Goal: Task Accomplishment & Management: Complete application form

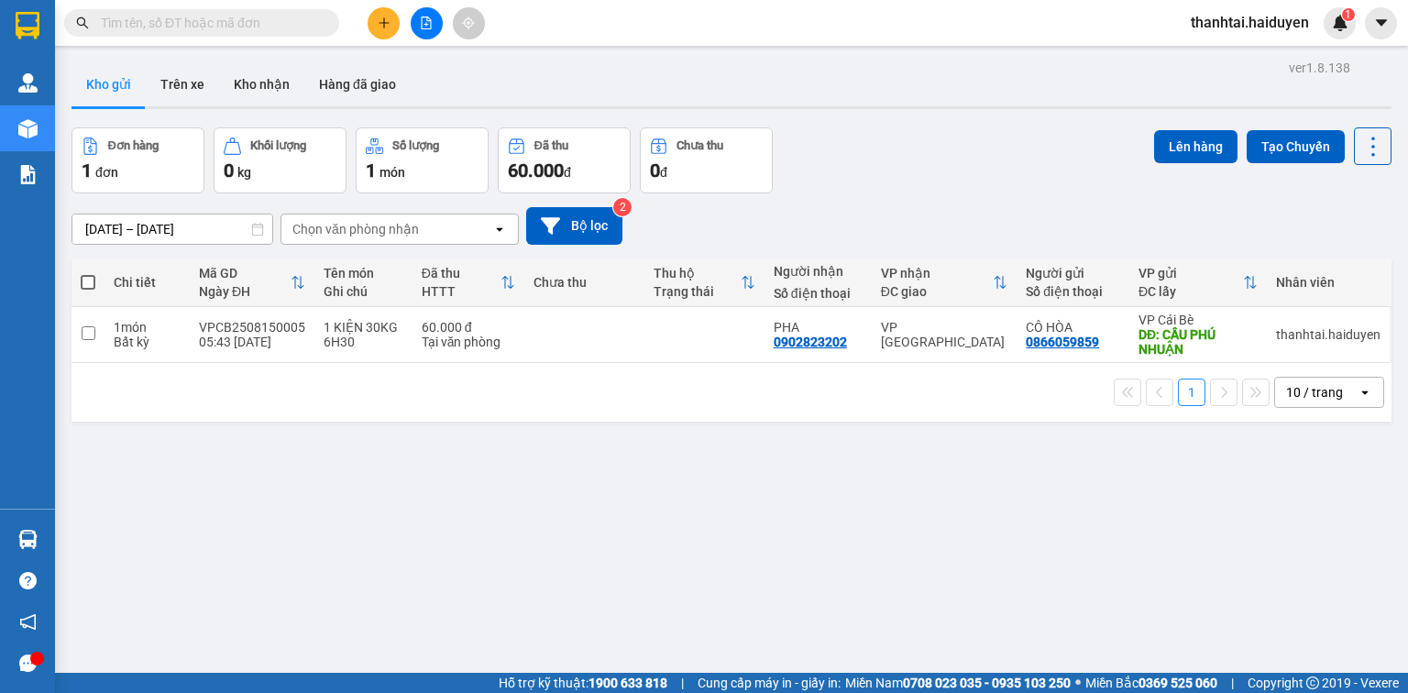
click at [381, 32] on button at bounding box center [384, 23] width 32 height 32
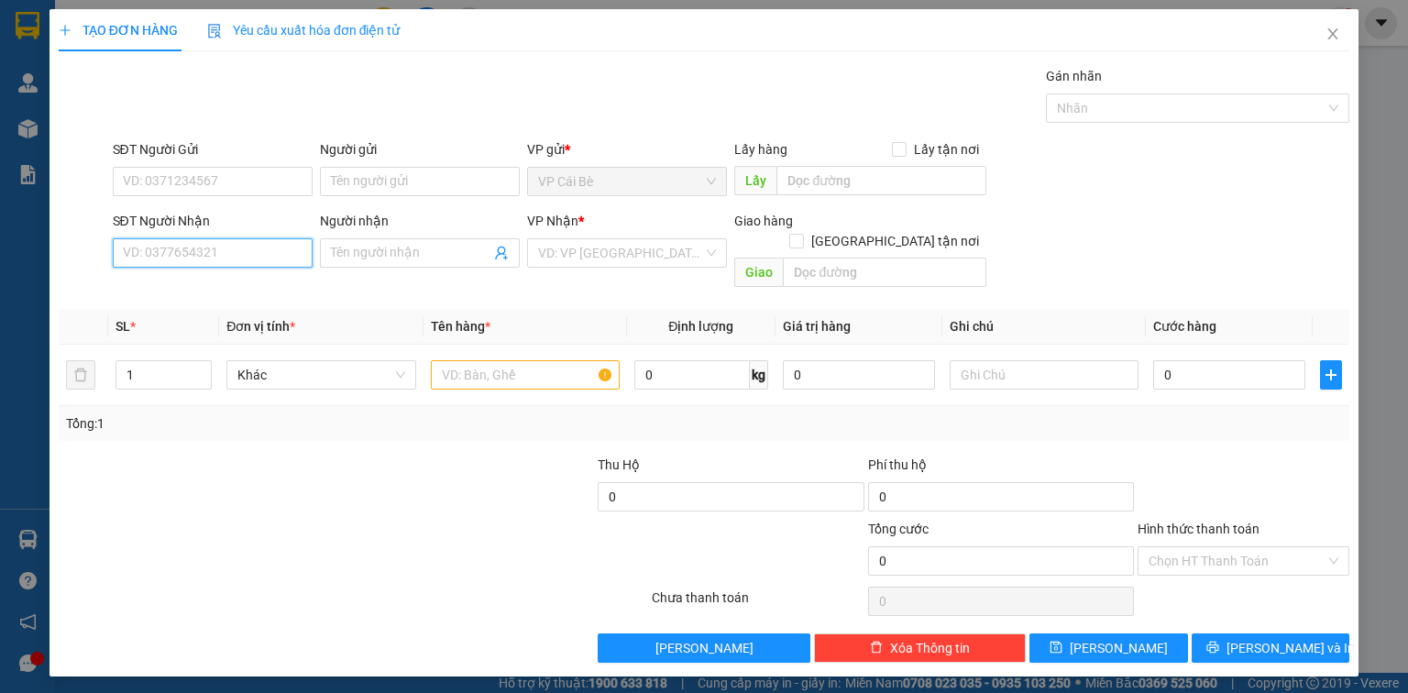
click at [281, 250] on input "SĐT Người Nhận" at bounding box center [213, 252] width 200 height 29
click at [288, 291] on div "0902432032 - TRINH" at bounding box center [214, 289] width 181 height 20
type input "0902432032"
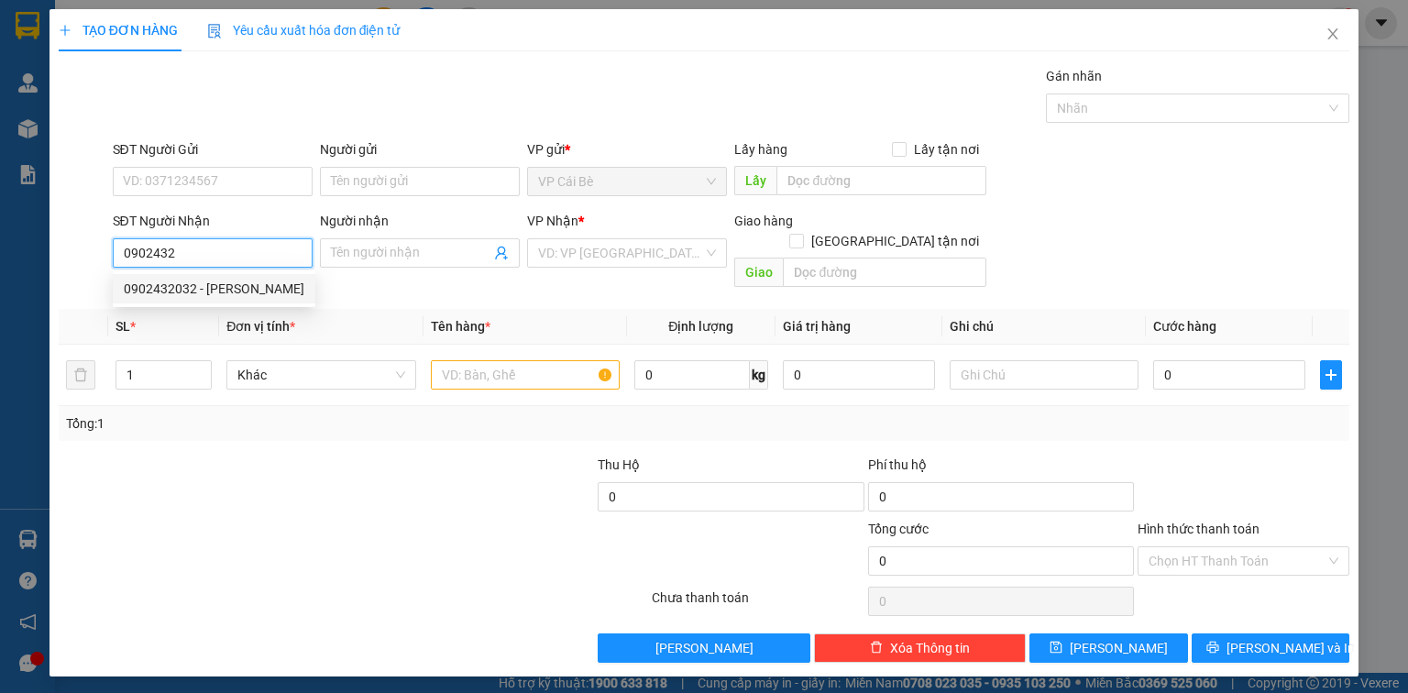
type input "TRINH"
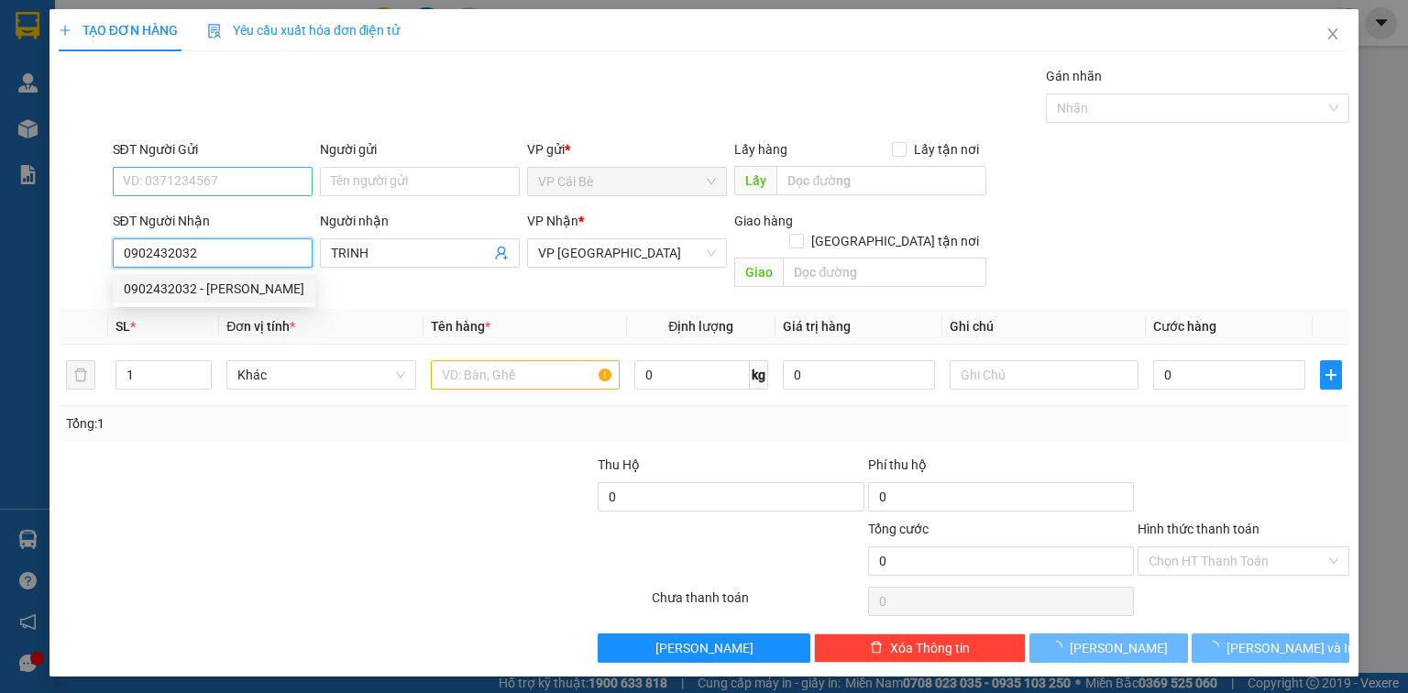
type input "40.000"
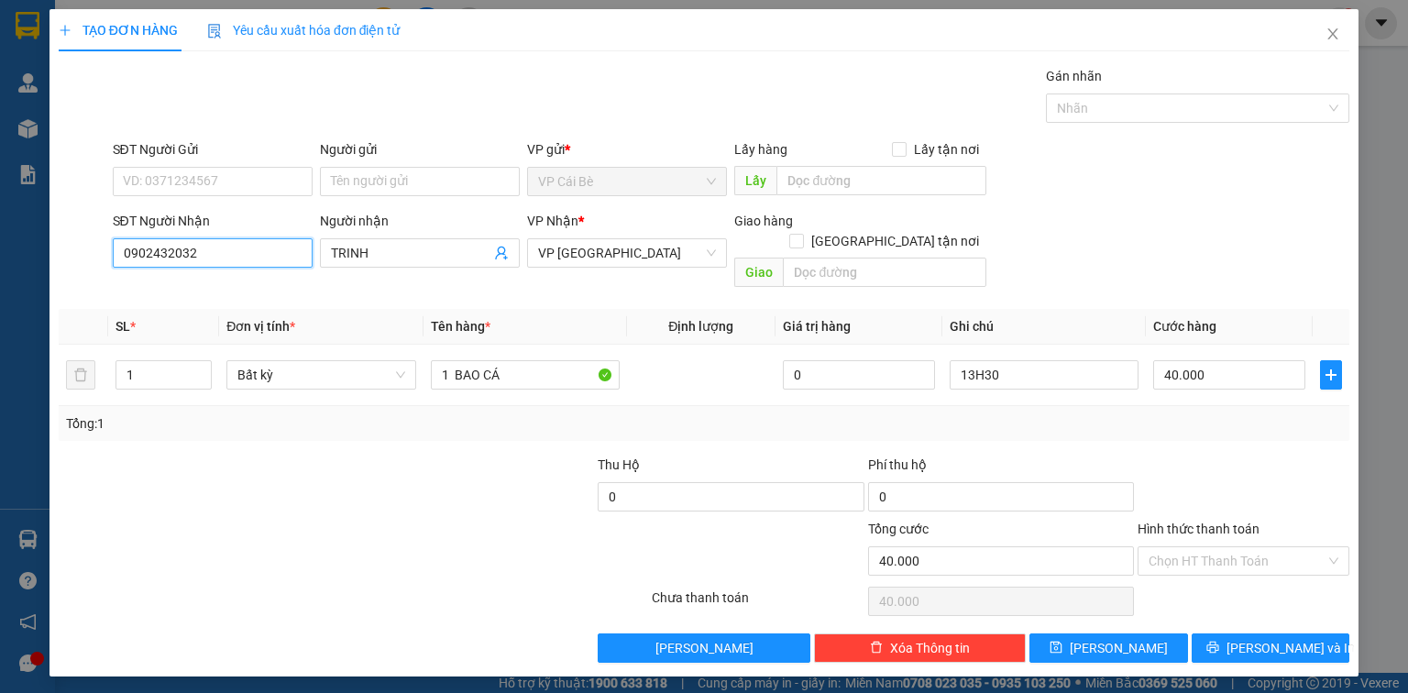
type input "0902432032"
click at [235, 161] on div "SĐT Người Gửi" at bounding box center [213, 153] width 200 height 28
click at [242, 176] on input "SĐT Người Gửi" at bounding box center [213, 181] width 200 height 29
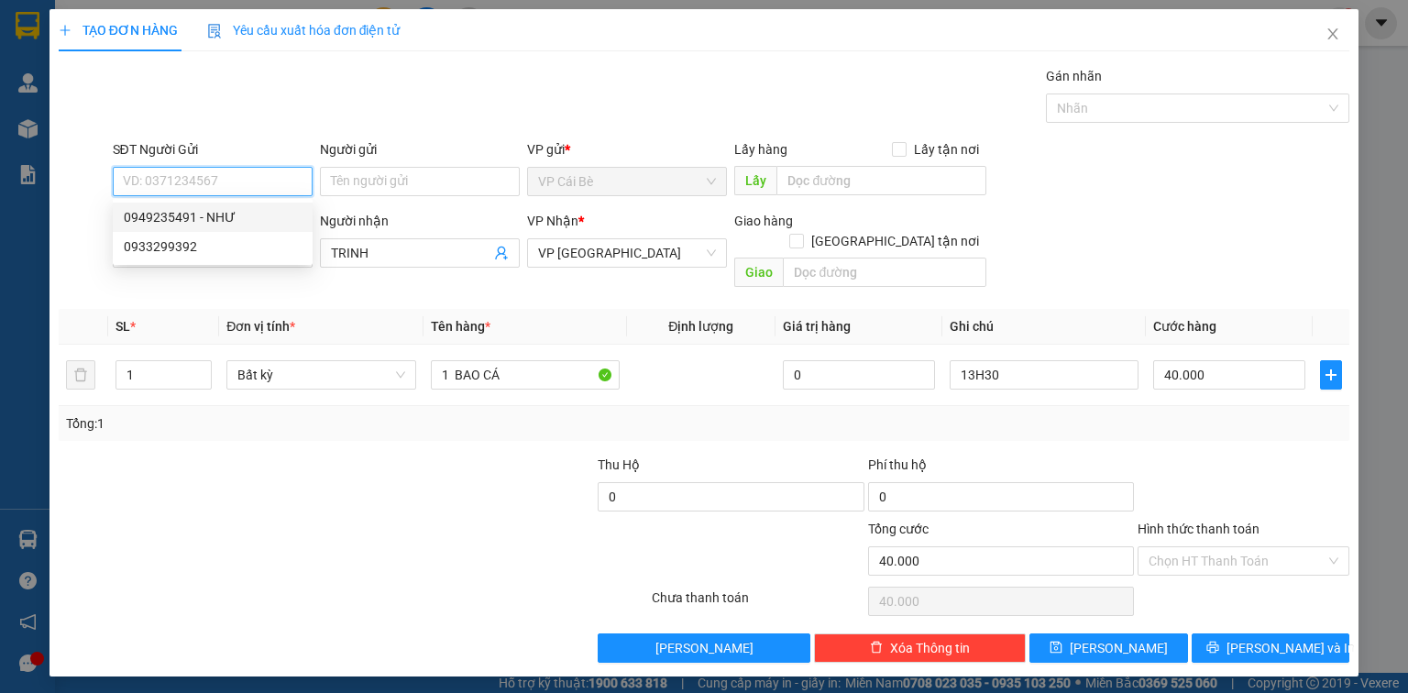
click at [249, 216] on div "0949235491 - NHƯ" at bounding box center [213, 217] width 178 height 20
type input "0949235491"
type input "NHƯ"
type input "CẦU BÀ TỒN"
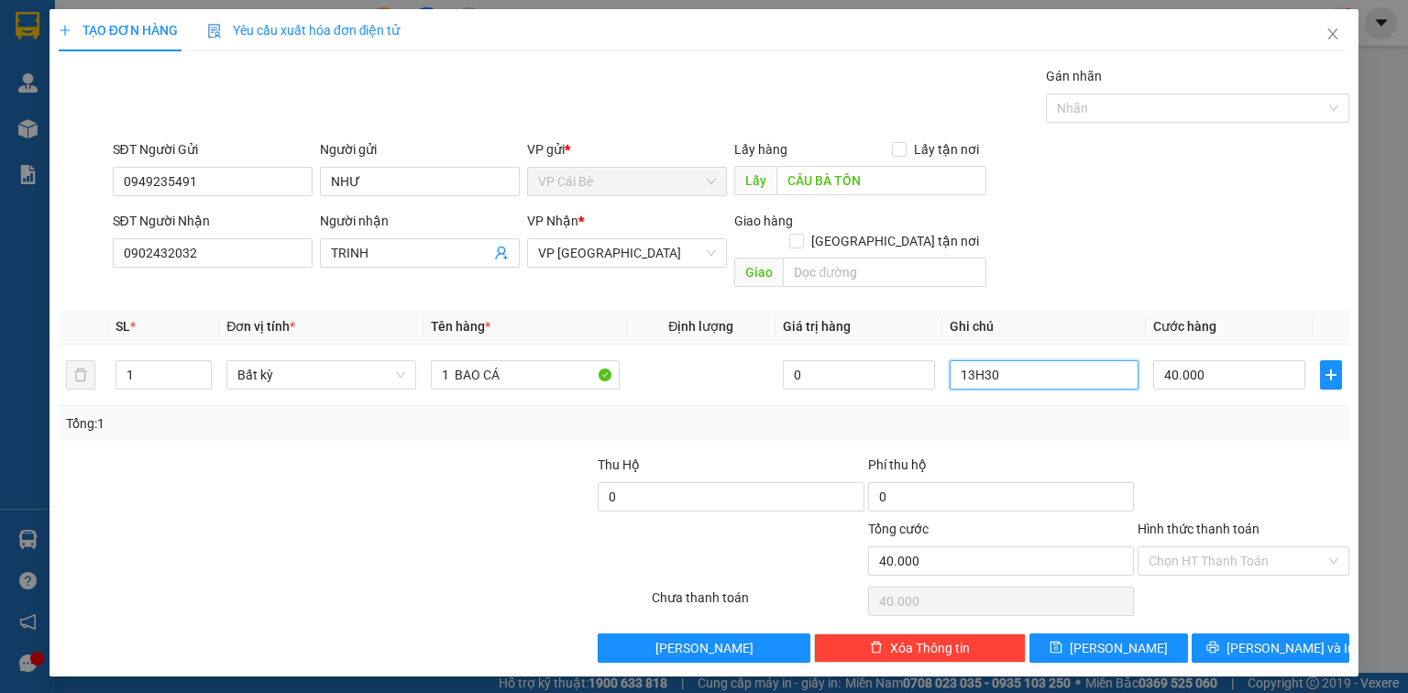
drag, startPoint x: 1036, startPoint y: 374, endPoint x: 617, endPoint y: 543, distance: 451.7
click at [617, 543] on div "Transit Pickup Surcharge Ids Transit Deliver Surcharge Ids Transit Deliver Surc…" at bounding box center [704, 364] width 1291 height 597
type input "2"
click at [193, 361] on span "Increase Value" at bounding box center [201, 369] width 20 height 17
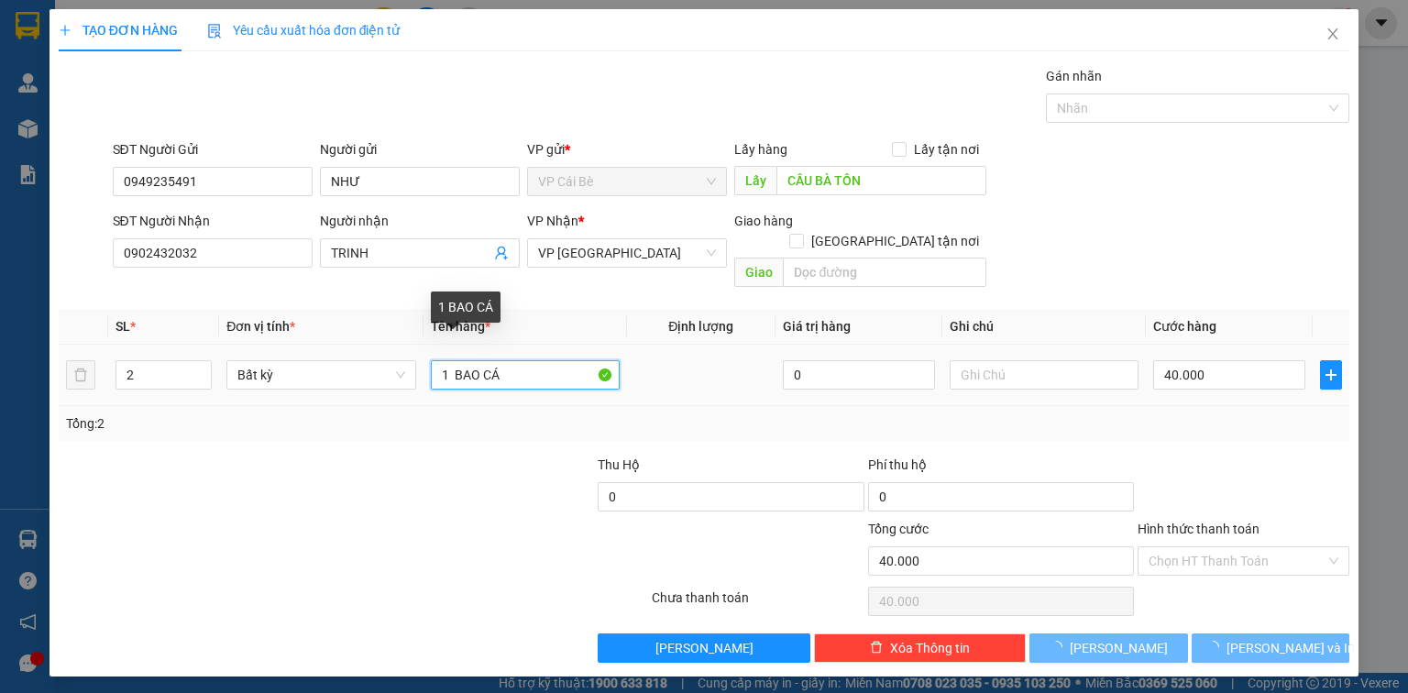
type input "0"
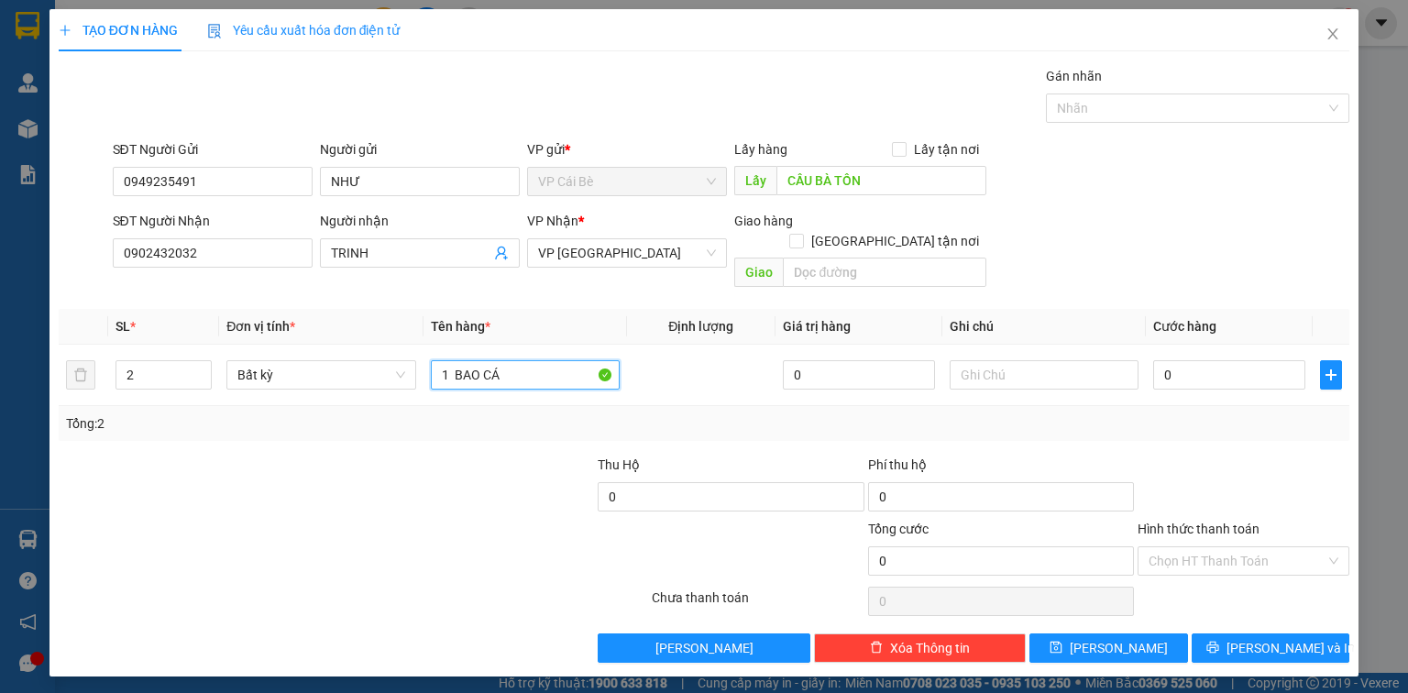
drag, startPoint x: 457, startPoint y: 358, endPoint x: 304, endPoint y: 411, distance: 161.2
click at [304, 411] on div "SL * Đơn vị tính * Tên hàng * Định lượng Giá trị hàng Ghi chú Cước hàng 2 Bất k…" at bounding box center [704, 375] width 1291 height 132
type input "2 BAO CÁ"
click at [1211, 360] on input "0" at bounding box center [1229, 374] width 152 height 29
type input "8"
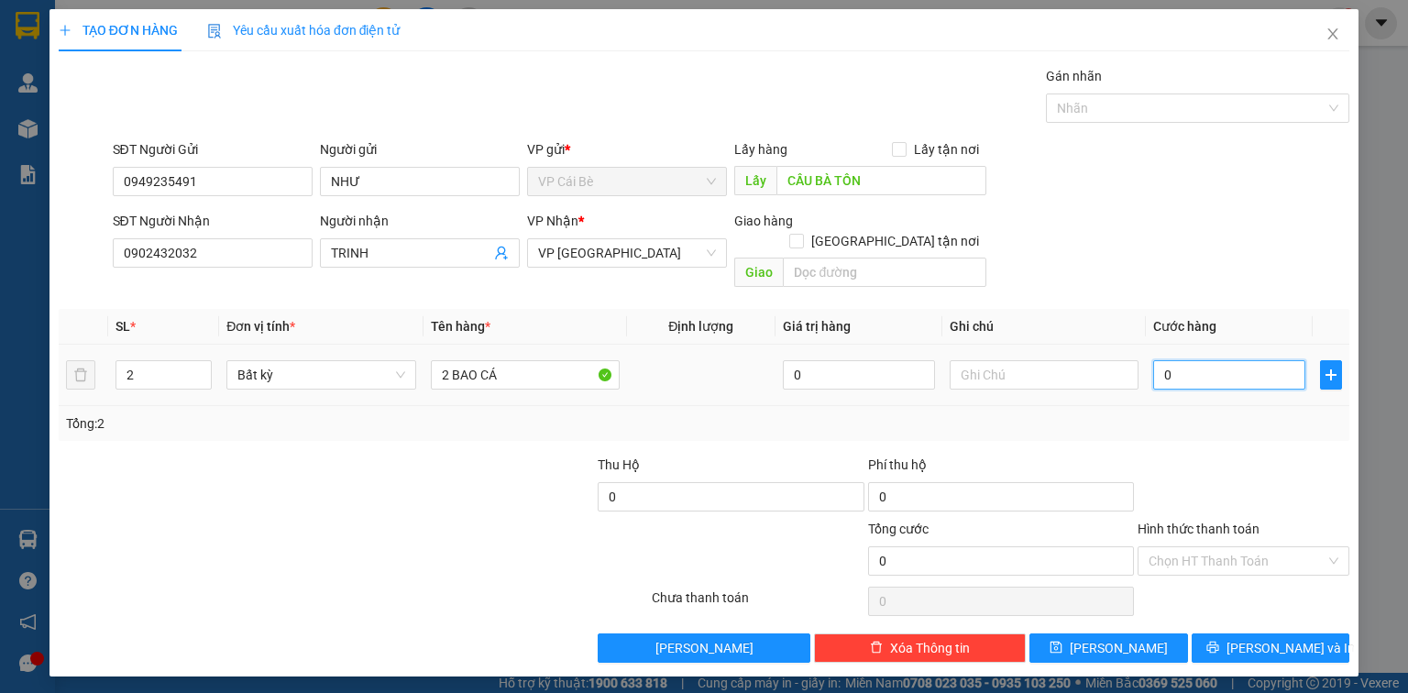
type input "8"
type input "008"
type input "80"
type input "0.080"
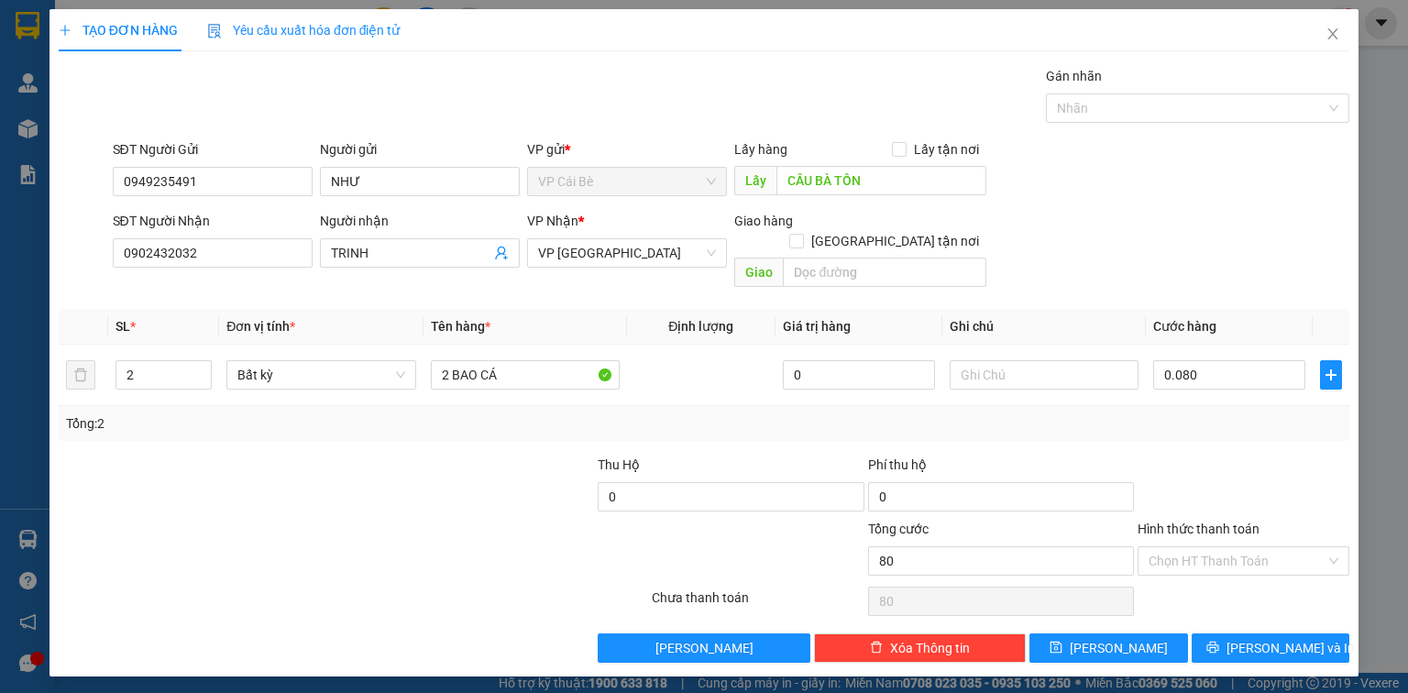
type input "80.000"
click at [1188, 420] on div "Transit Pickup Surcharge Ids Transit Deliver Surcharge Ids Transit Deliver Surc…" at bounding box center [704, 364] width 1291 height 597
click at [1268, 638] on span "Lưu và In" at bounding box center [1291, 648] width 128 height 20
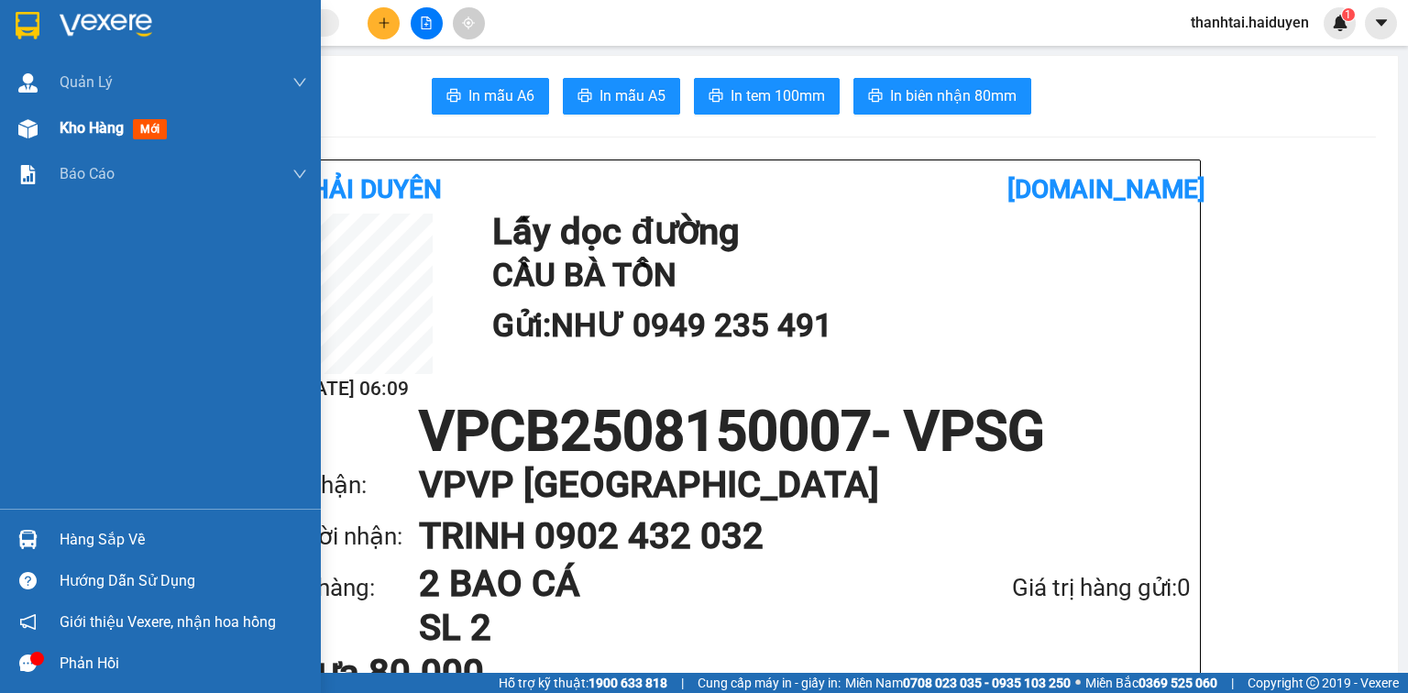
click at [81, 112] on div "Kho hàng mới" at bounding box center [184, 128] width 248 height 46
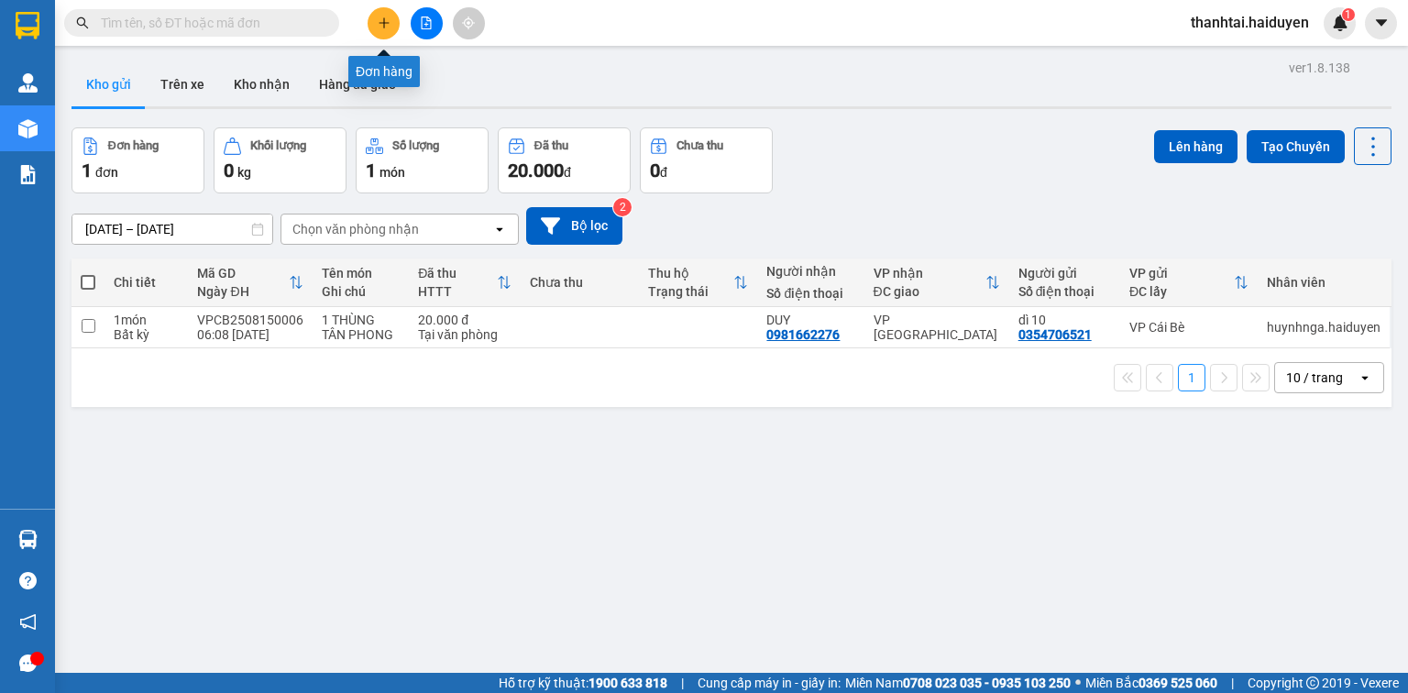
click at [399, 21] on button at bounding box center [384, 23] width 32 height 32
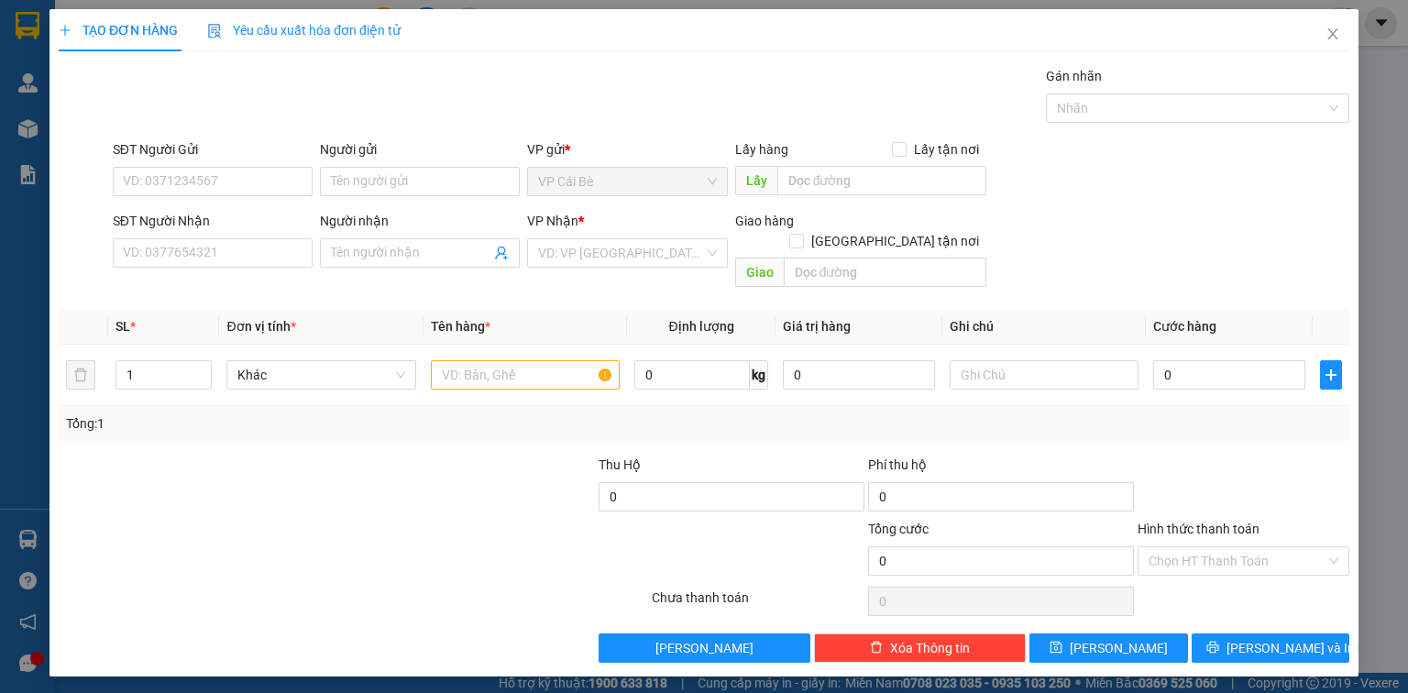
click at [386, 15] on div "Yêu cầu xuất hóa đơn điện tử" at bounding box center [303, 30] width 193 height 42
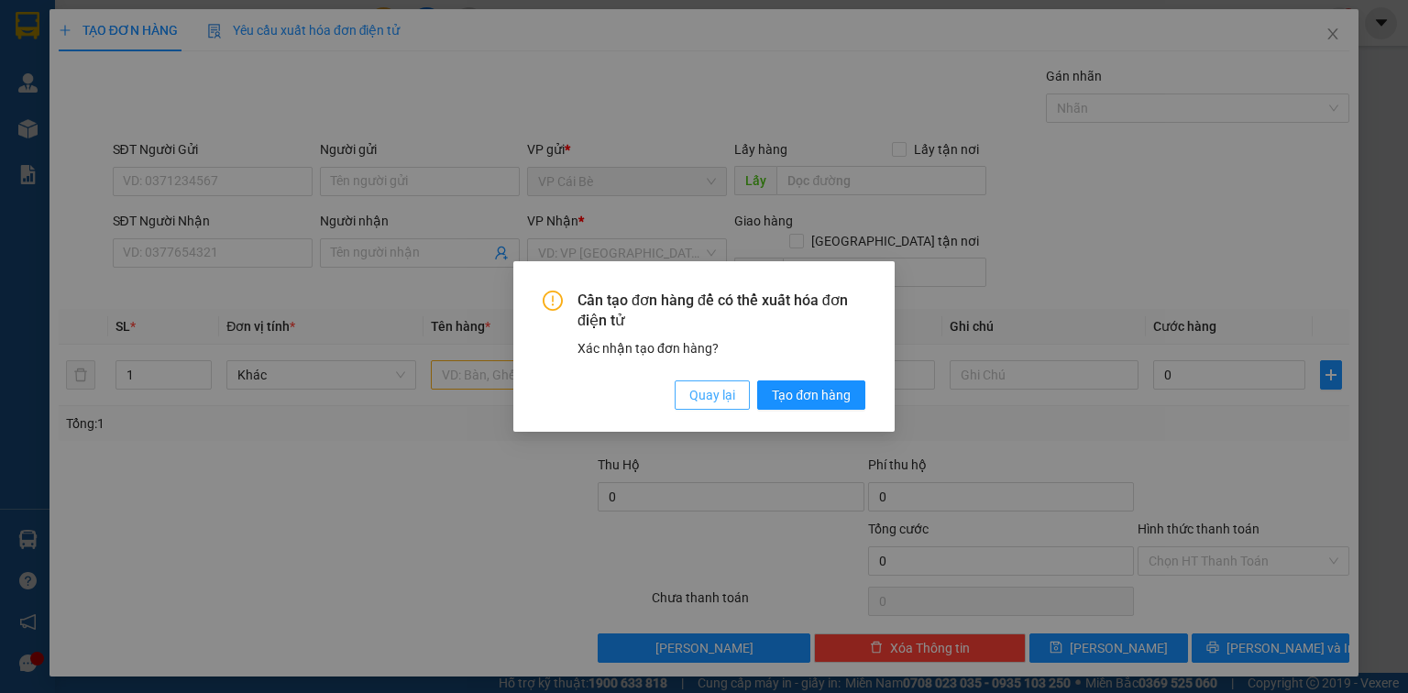
click at [712, 389] on span "Quay lại" at bounding box center [713, 395] width 46 height 20
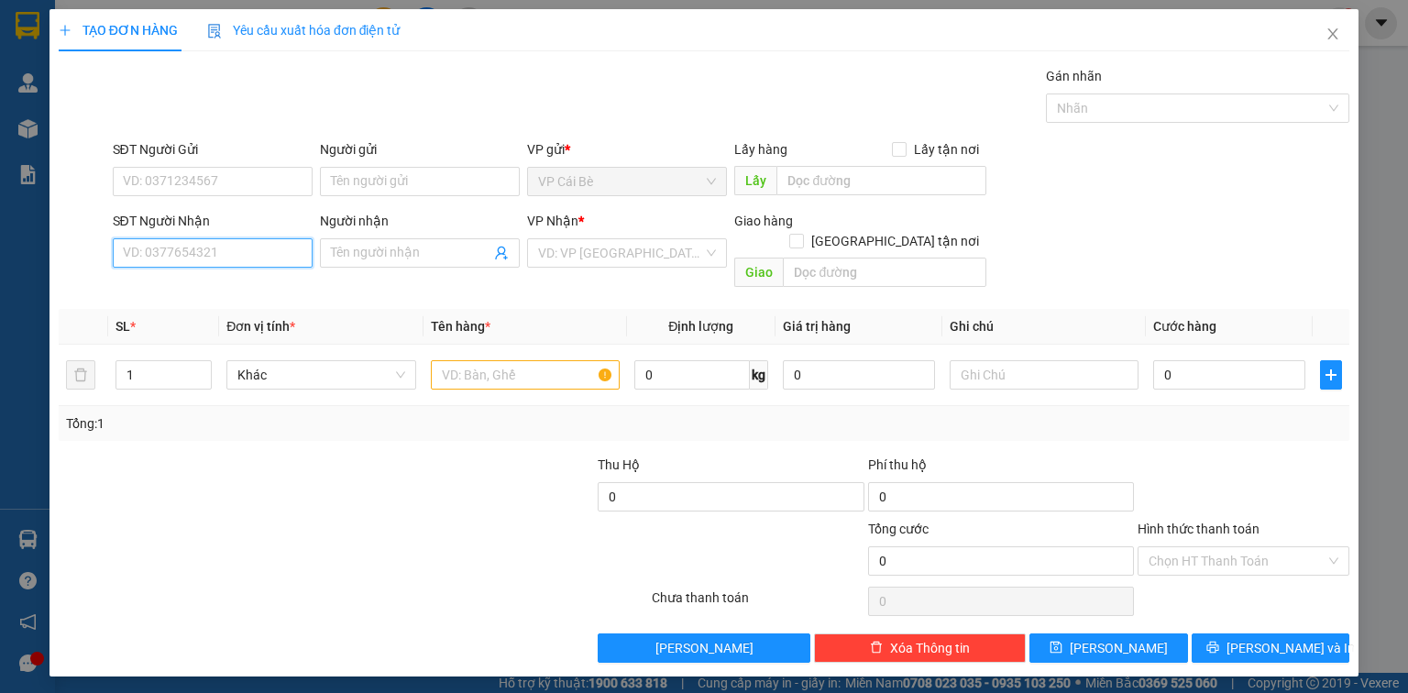
click at [267, 256] on input "SĐT Người Nhận" at bounding box center [213, 252] width 200 height 29
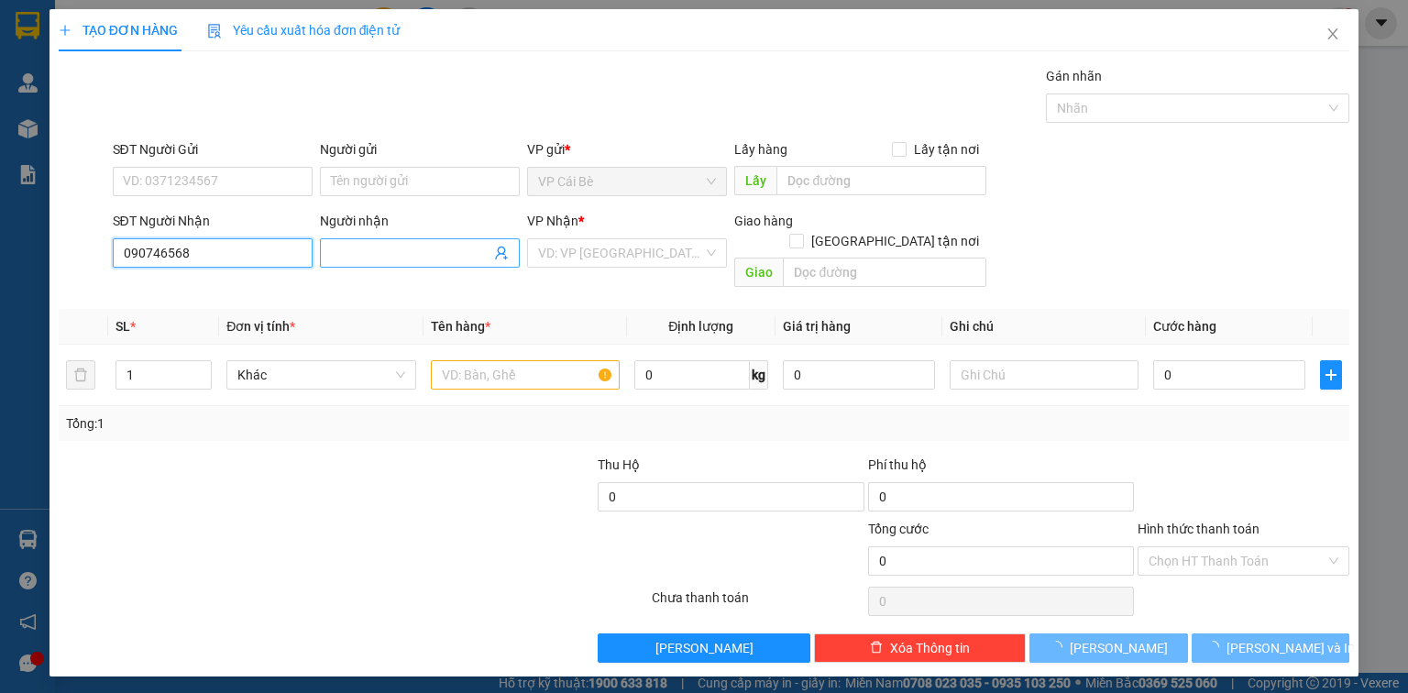
type input "0907465687"
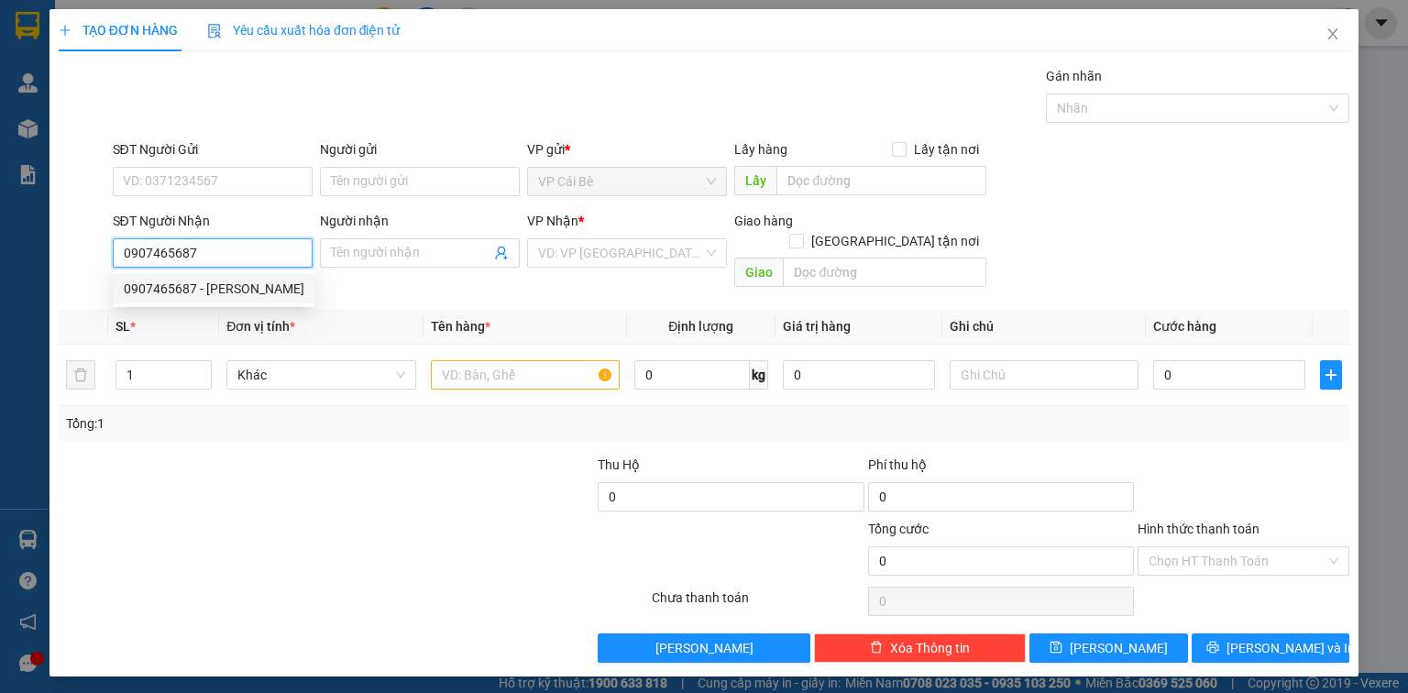
click at [236, 285] on div "0907465687 - C NHUNG" at bounding box center [214, 289] width 181 height 20
type input "C NHUNG"
type input "20.000"
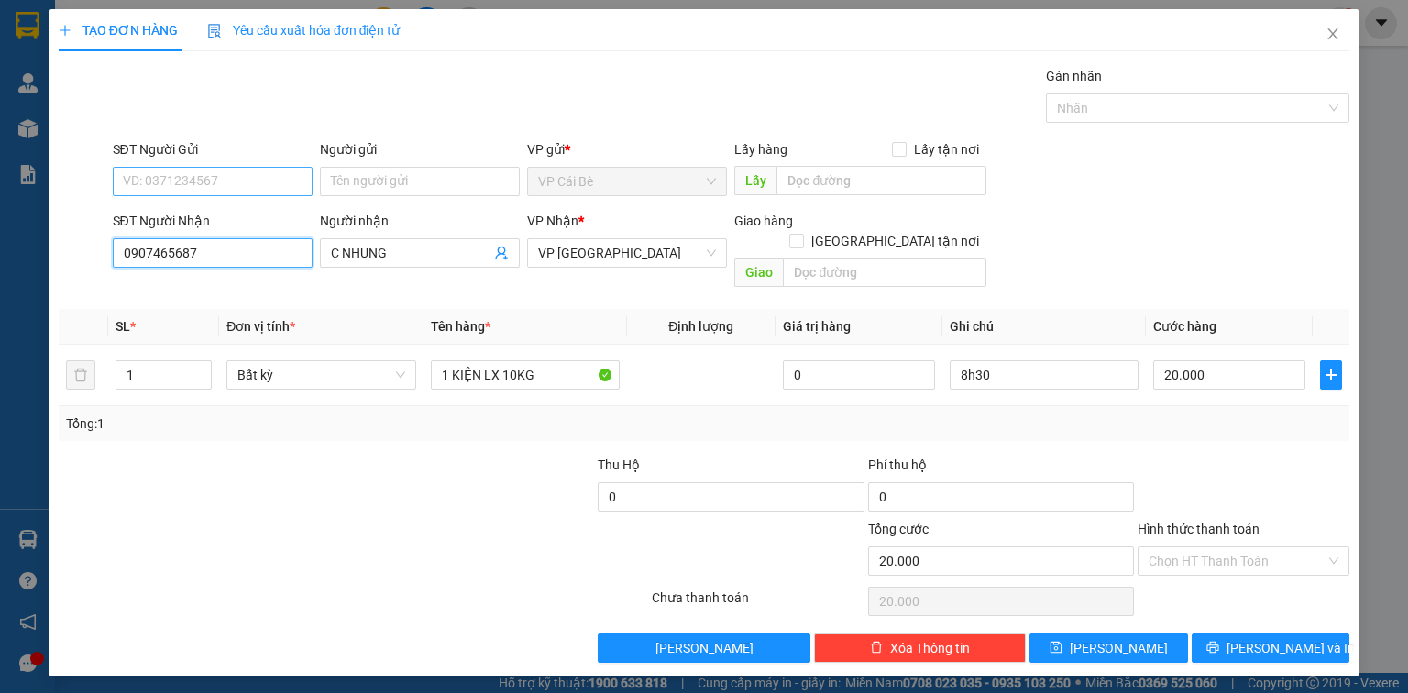
type input "0907465687"
click at [248, 182] on input "SĐT Người Gửi" at bounding box center [213, 181] width 200 height 29
click at [257, 210] on div "0932816625" at bounding box center [213, 217] width 178 height 20
type input "0932816625"
type input "CHÁO CÁ ĐỒNG QUÊ"
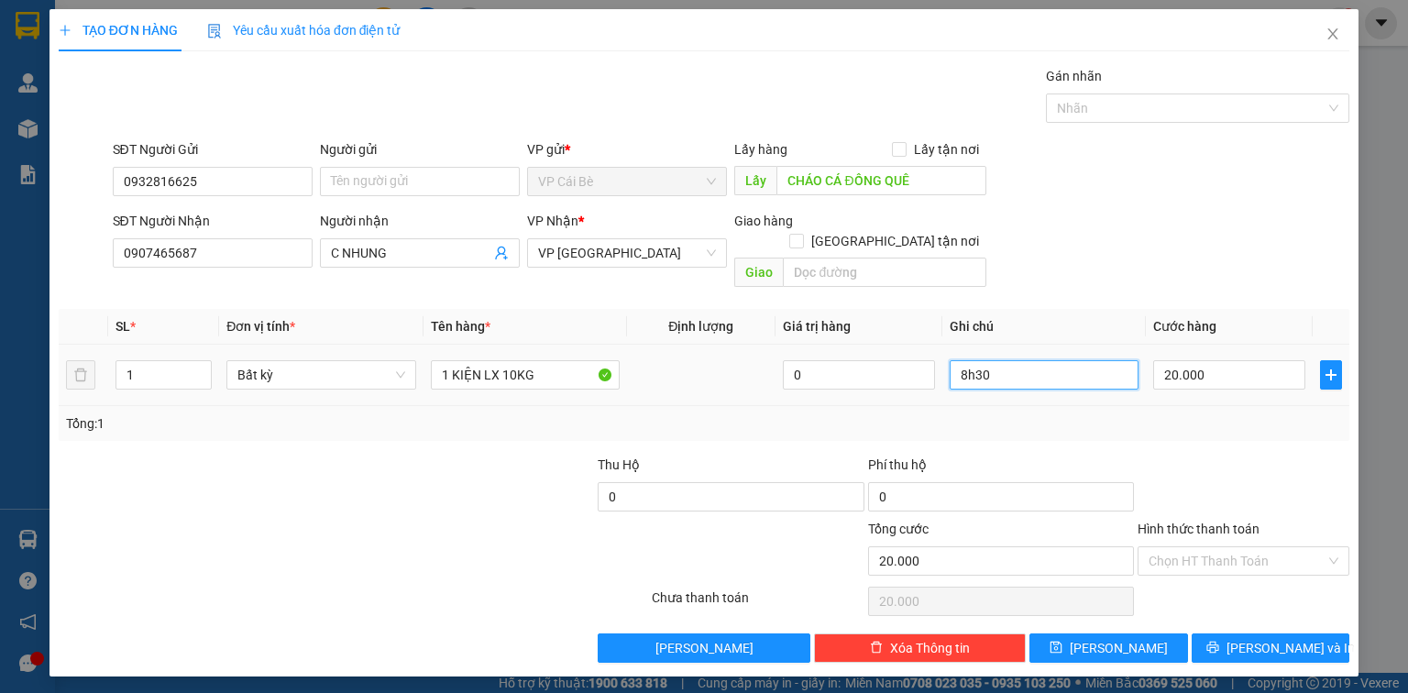
click at [1032, 360] on input "8h30" at bounding box center [1044, 374] width 189 height 29
type input "7.30"
drag, startPoint x: 1272, startPoint y: 478, endPoint x: 1272, endPoint y: 532, distance: 54.1
click at [1271, 479] on div at bounding box center [1243, 487] width 215 height 64
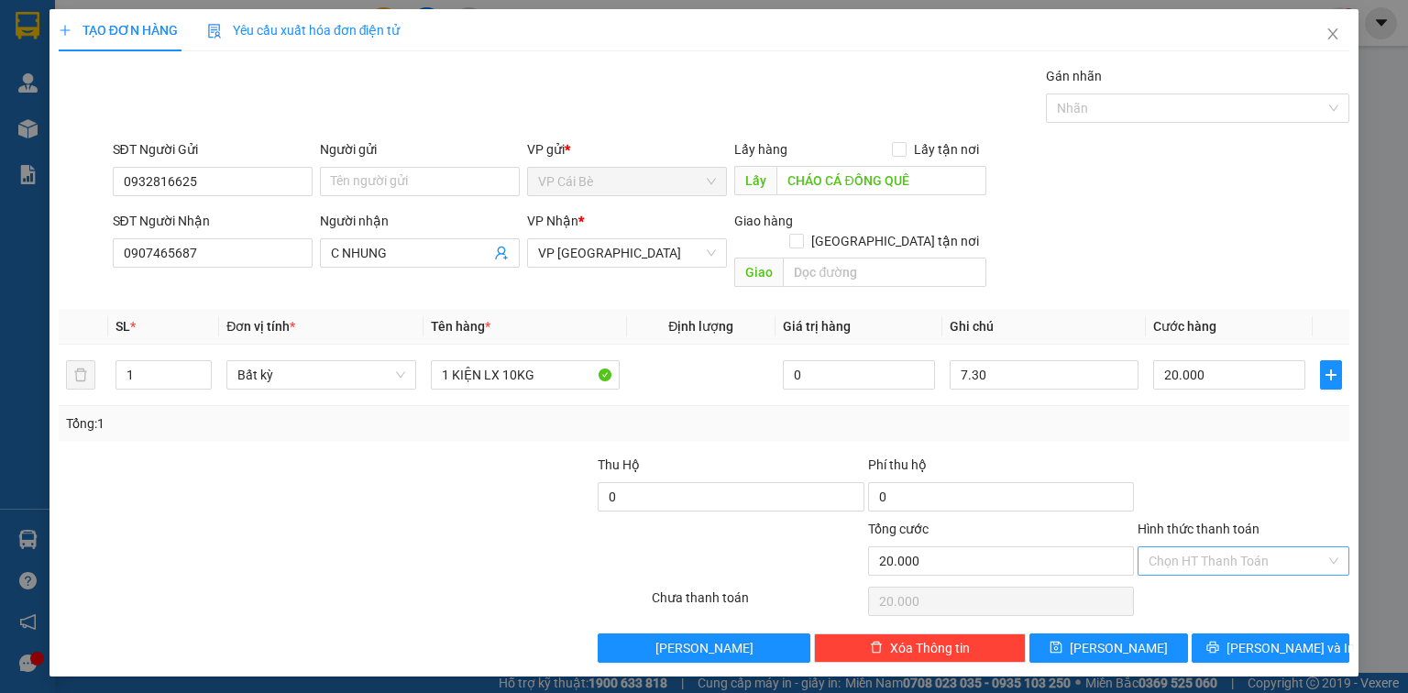
click at [1269, 547] on input "Hình thức thanh toán" at bounding box center [1237, 561] width 177 height 28
click at [1257, 590] on div "Tại văn phòng" at bounding box center [1244, 575] width 212 height 29
type input "0"
click at [1266, 638] on span "Lưu và In" at bounding box center [1291, 648] width 128 height 20
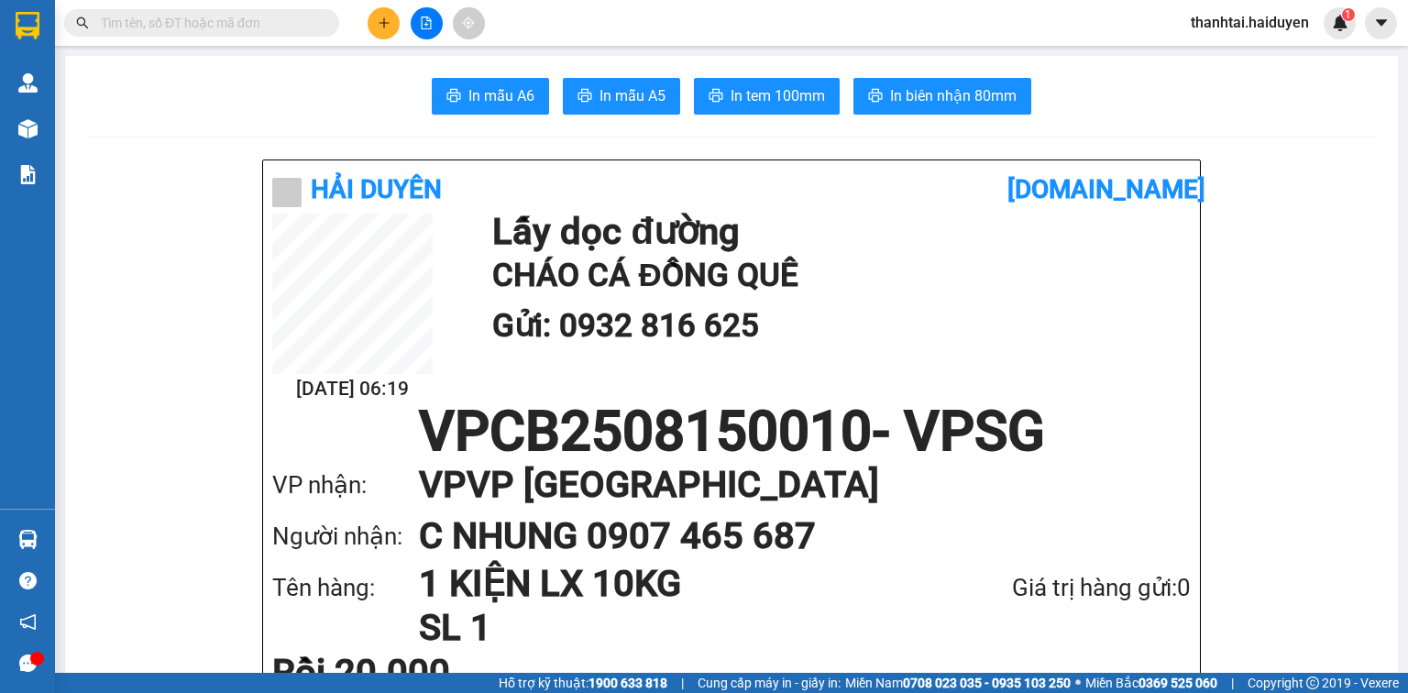
click at [216, 28] on input "text" at bounding box center [209, 23] width 216 height 20
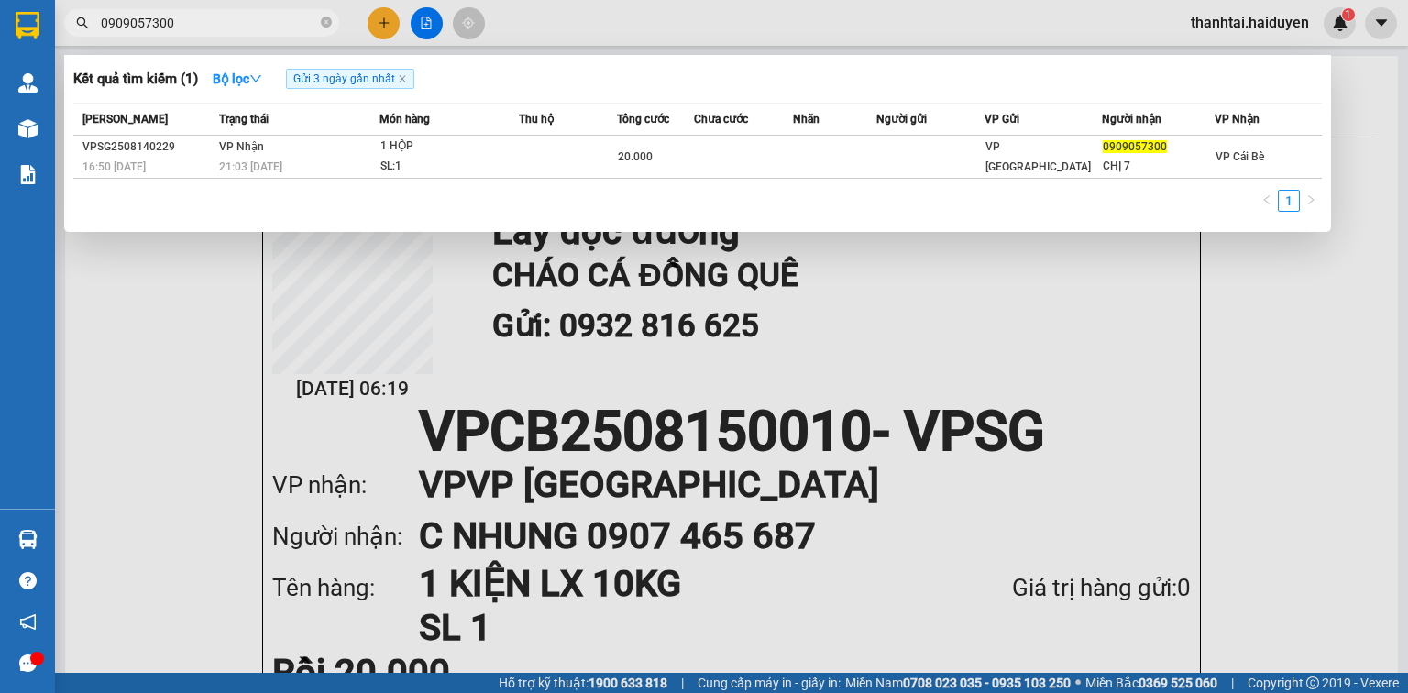
type input "0909057300"
